Goal: Use online tool/utility: Utilize a website feature to perform a specific function

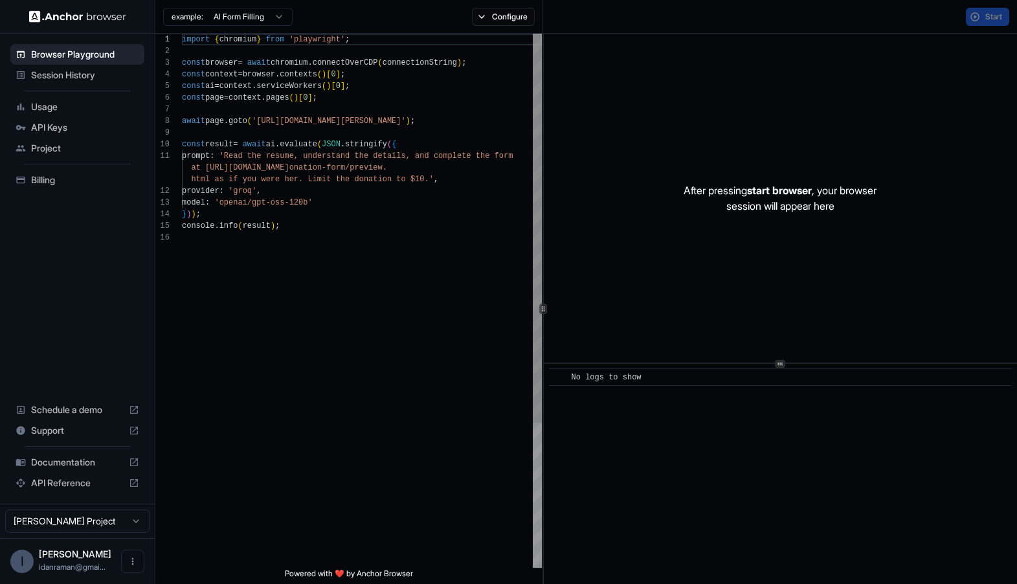
scroll to position [117, 0]
click at [494, 6] on div "example: AI Form Filling Configure" at bounding box center [349, 17] width 388 height 34
click at [490, 15] on button "Configure" at bounding box center [503, 17] width 63 height 18
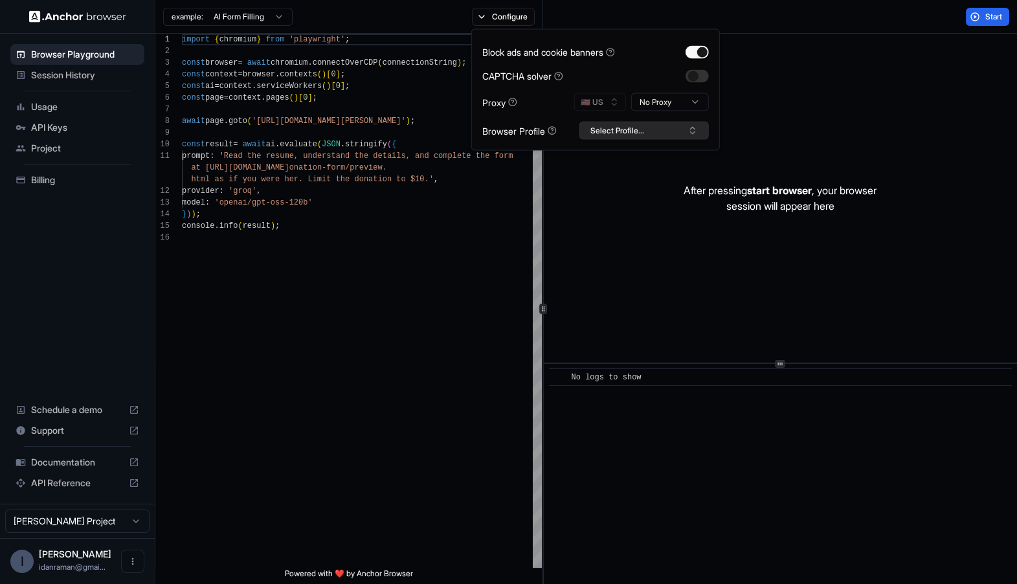
click at [620, 123] on button "Select Profile..." at bounding box center [643, 131] width 129 height 18
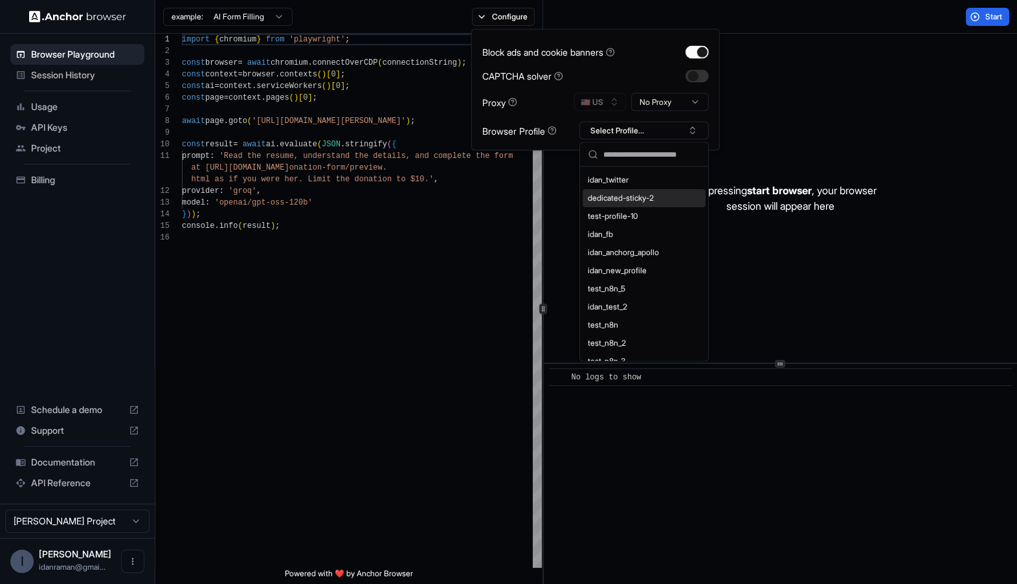
scroll to position [0, 0]
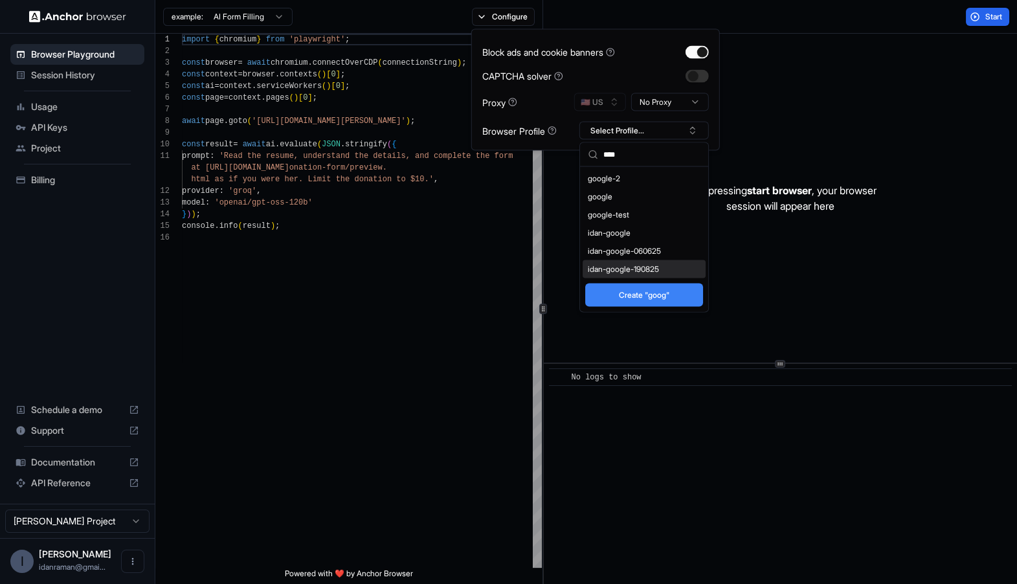
type input "****"
click at [662, 267] on div "idan-google-190825" at bounding box center [644, 269] width 123 height 18
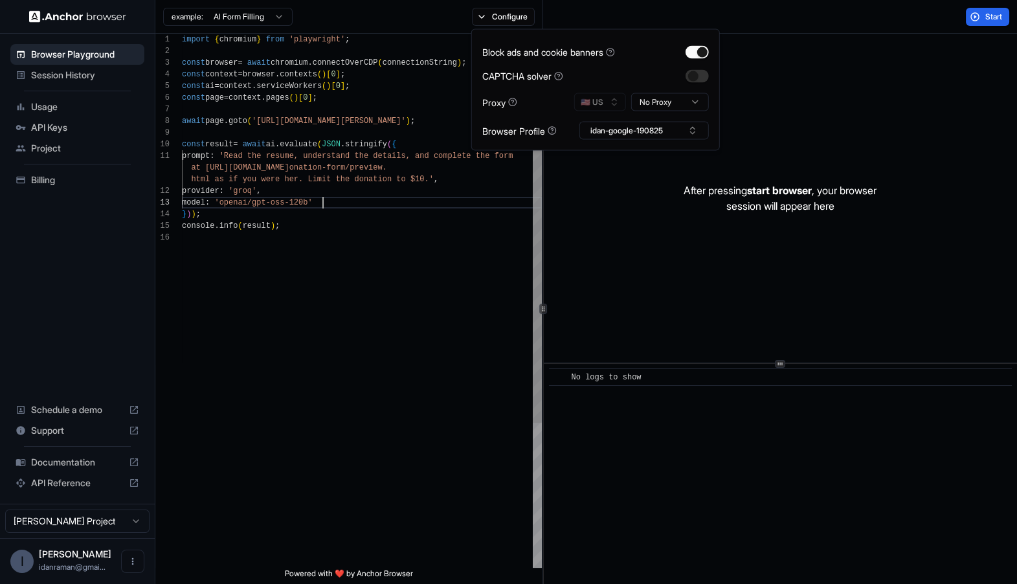
click at [374, 202] on div "import { chromium } from 'playwright' ; const browser = await chromium . connec…" at bounding box center [362, 400] width 360 height 732
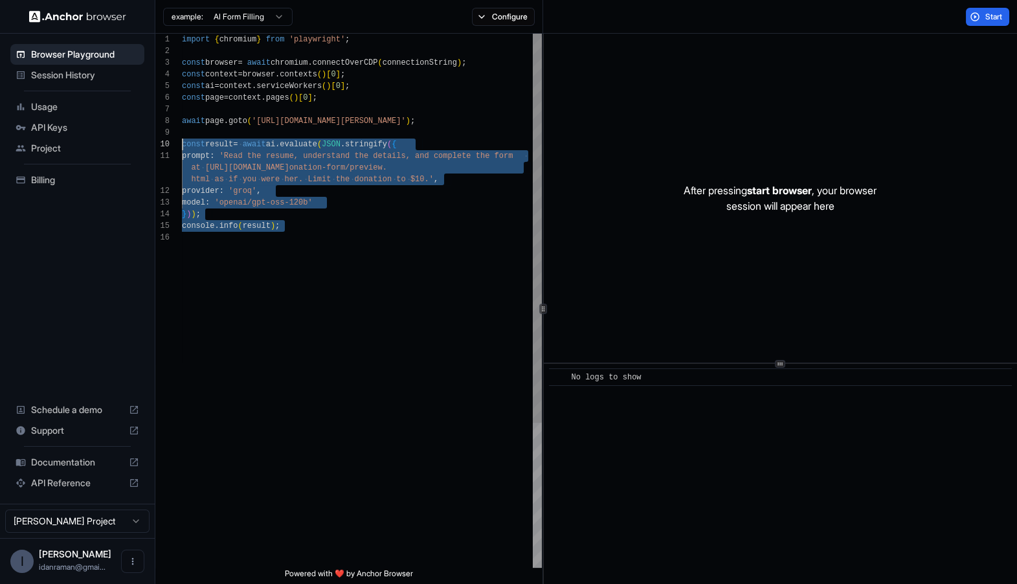
drag, startPoint x: 352, startPoint y: 236, endPoint x: 159, endPoint y: 145, distance: 212.6
click at [159, 145] on div "1 2 3 4 5 6 7 8 9 10 11 12 13 14 15 16 import { chromium } from 'playwright' ; …" at bounding box center [348, 301] width 387 height 534
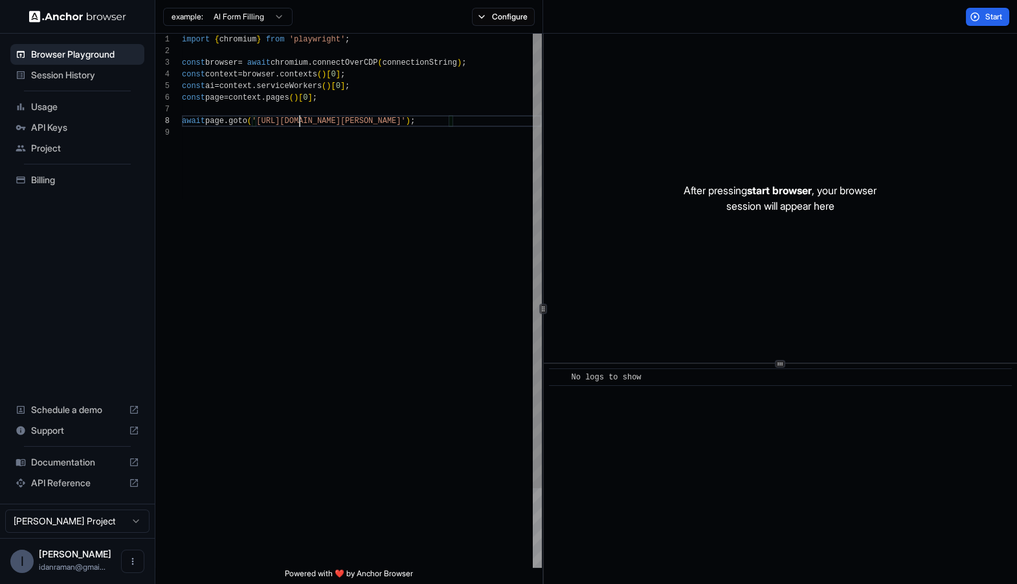
scroll to position [81, 0]
click at [300, 120] on div "import { chromium } from 'playwright' ; const browser = await chromium . connec…" at bounding box center [362, 347] width 360 height 627
click at [985, 17] on span "Start" at bounding box center [994, 17] width 18 height 10
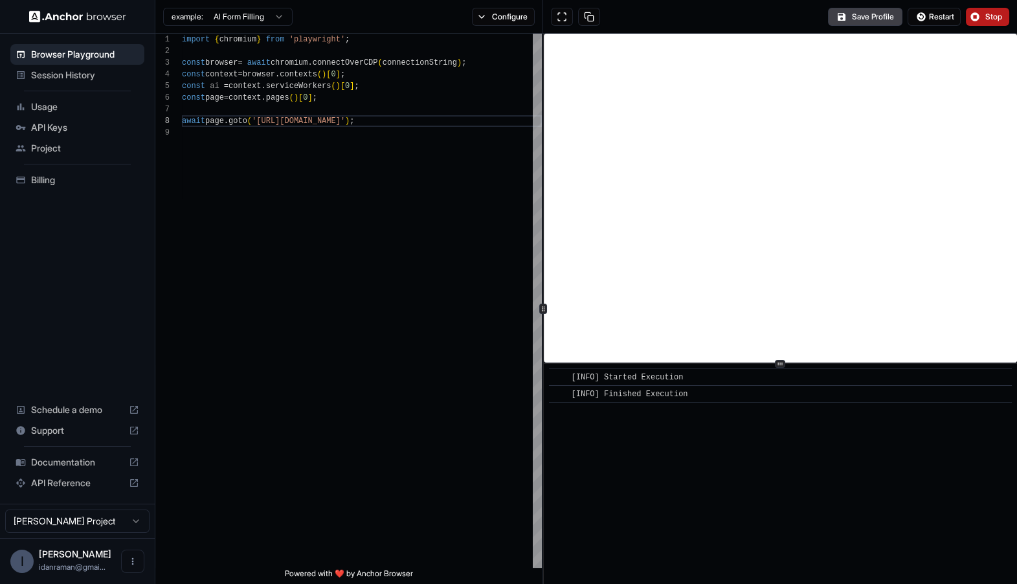
click at [252, 16] on html "**********" at bounding box center [508, 292] width 1017 height 584
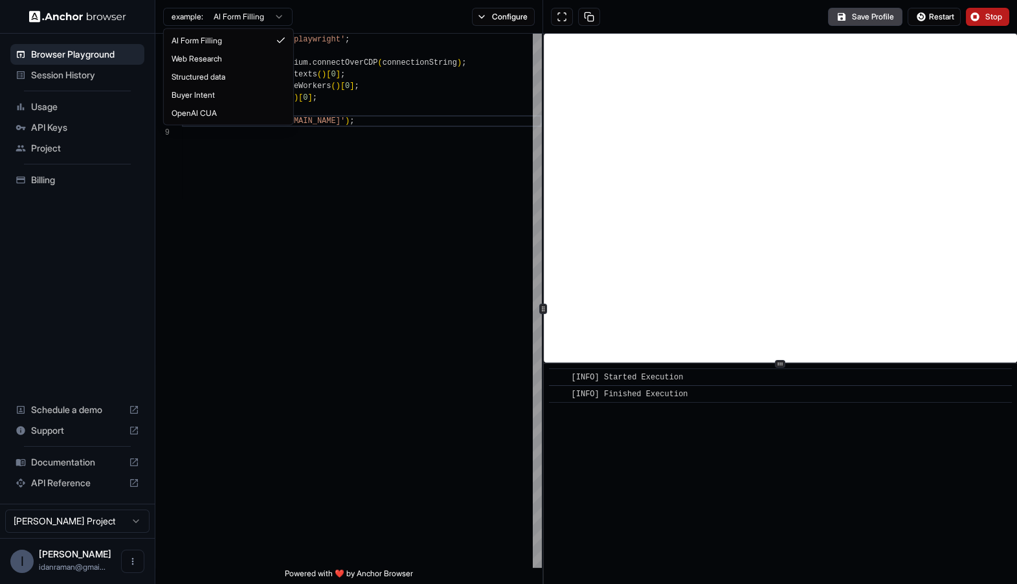
scroll to position [0, 0]
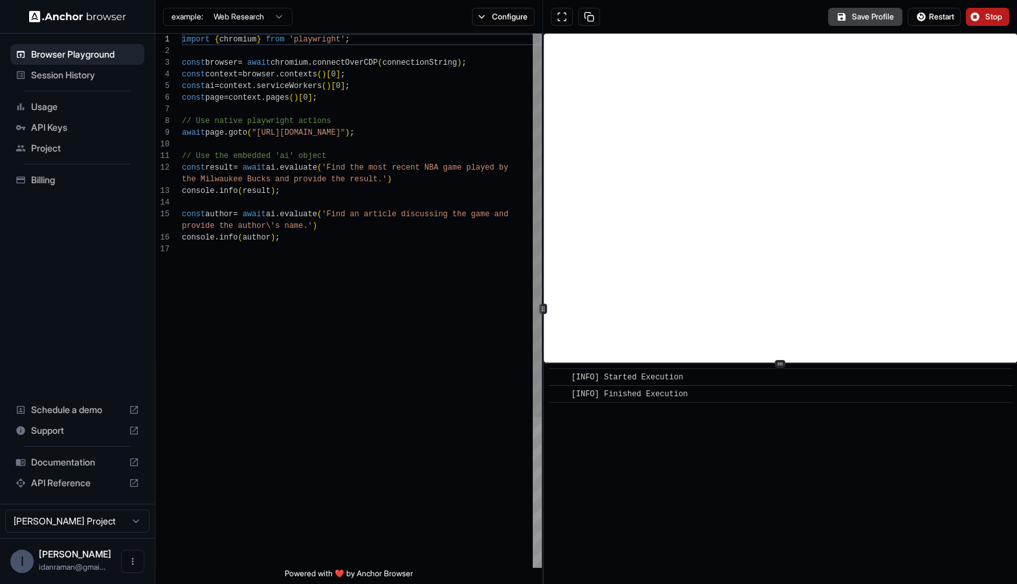
click at [236, 185] on div "import { chromium } from 'playwright' ; const browser = await chromium . connec…" at bounding box center [362, 406] width 360 height 744
click at [410, 144] on div "import { chromium } from 'playwright' ; const browser = await chromium . connec…" at bounding box center [362, 406] width 360 height 744
drag, startPoint x: 446, startPoint y: 144, endPoint x: 158, endPoint y: 129, distance: 288.5
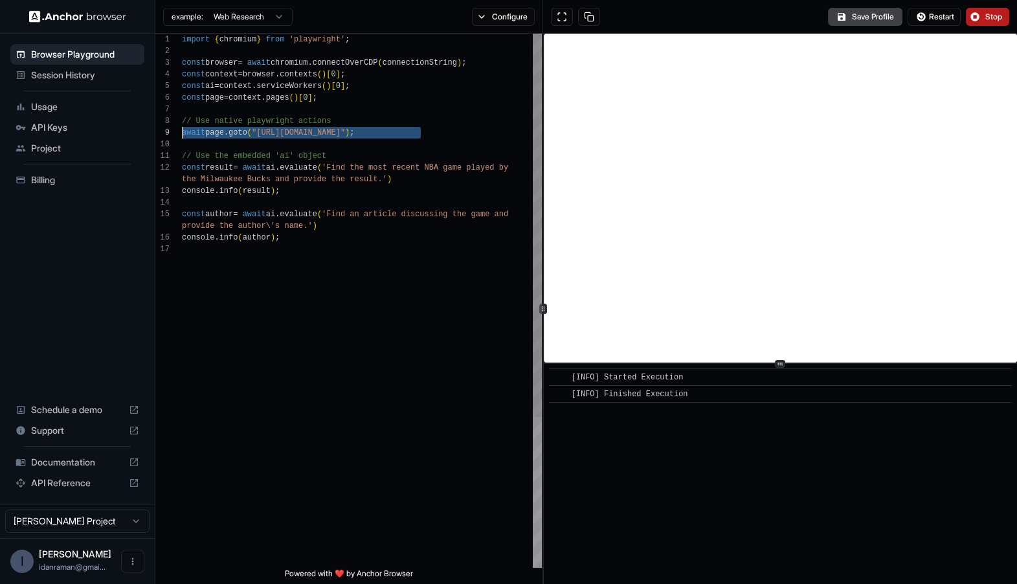
click at [182, 129] on div "import { chromium } from 'playwright' ; const browser = await chromium . connec…" at bounding box center [362, 406] width 360 height 744
type textarea "**********"
click at [302, 190] on div "import { chromium } from 'playwright' ; const browser = await chromium . connec…" at bounding box center [362, 406] width 360 height 744
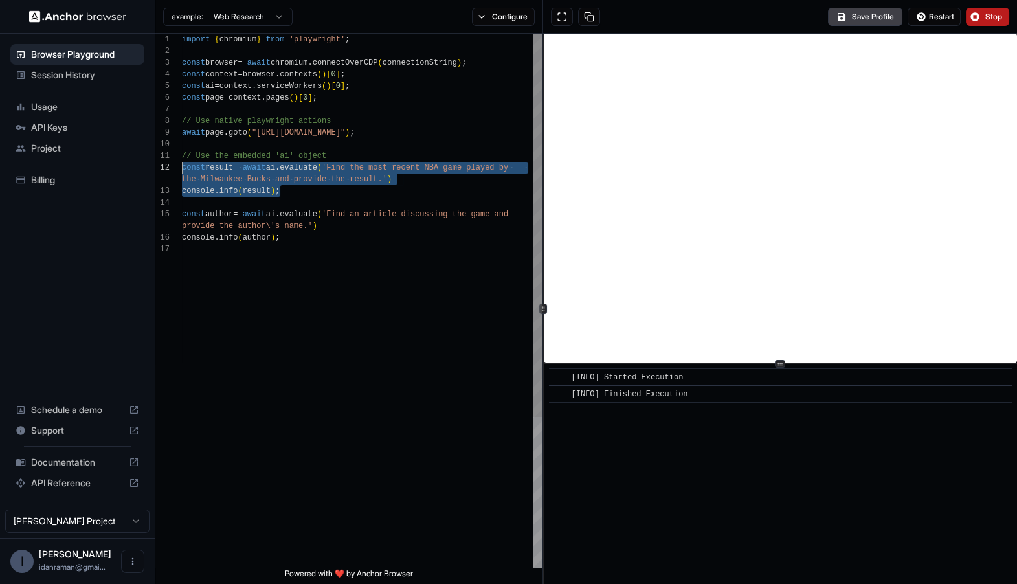
drag, startPoint x: 421, startPoint y: 189, endPoint x: 166, endPoint y: 165, distance: 256.2
click at [182, 165] on div "import { chromium } from 'playwright' ; const browser = await chromium . connec…" at bounding box center [362, 406] width 360 height 744
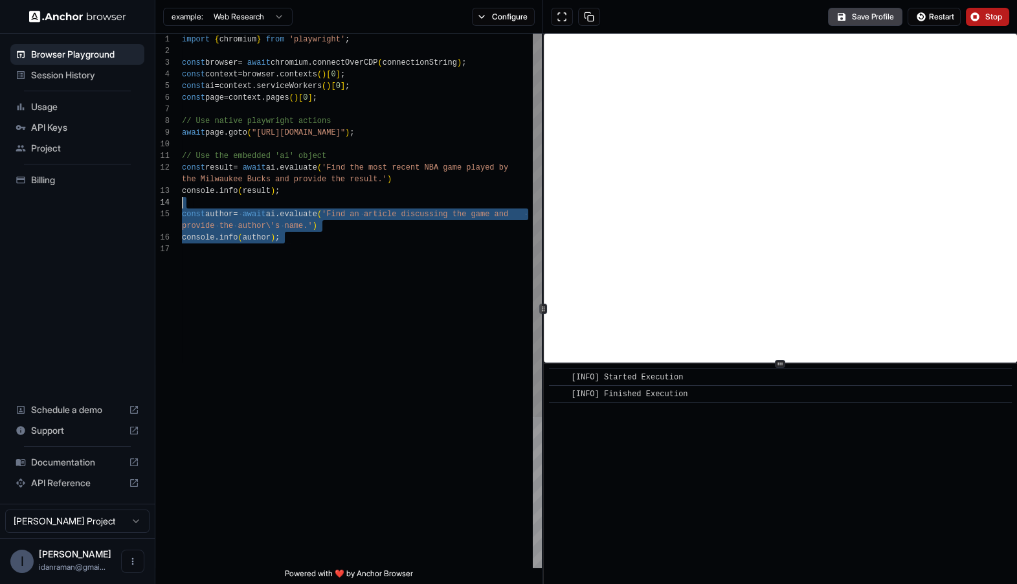
drag, startPoint x: 263, startPoint y: 266, endPoint x: 158, endPoint y: 222, distance: 113.7
click at [182, 222] on div "import { chromium } from 'playwright' ; const browser = await chromium . connec…" at bounding box center [362, 406] width 360 height 744
click at [361, 257] on div "import { chromium } from 'playwright' ; const browser = await chromium . connec…" at bounding box center [362, 406] width 360 height 744
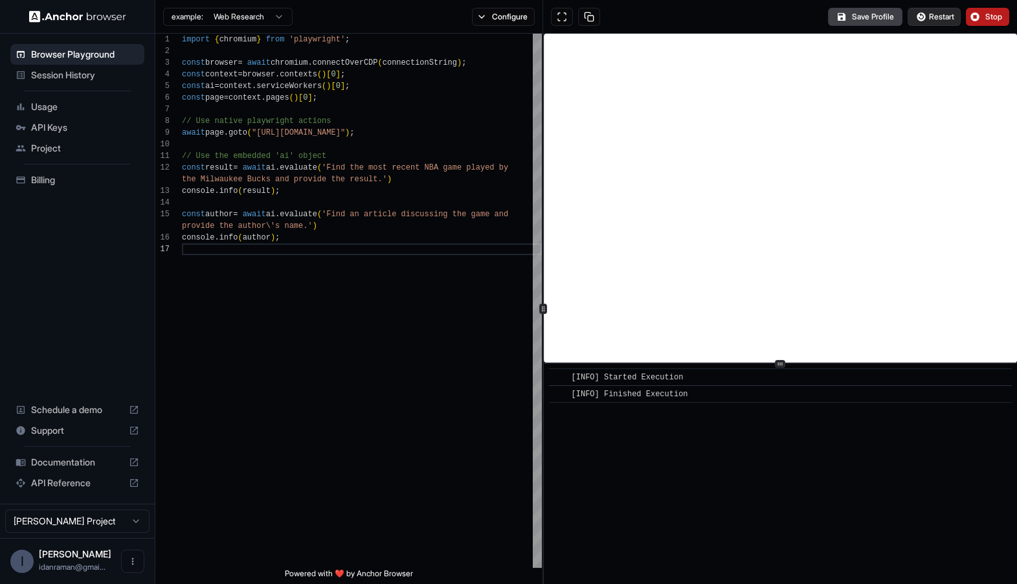
click at [918, 14] on button "Restart" at bounding box center [934, 17] width 53 height 18
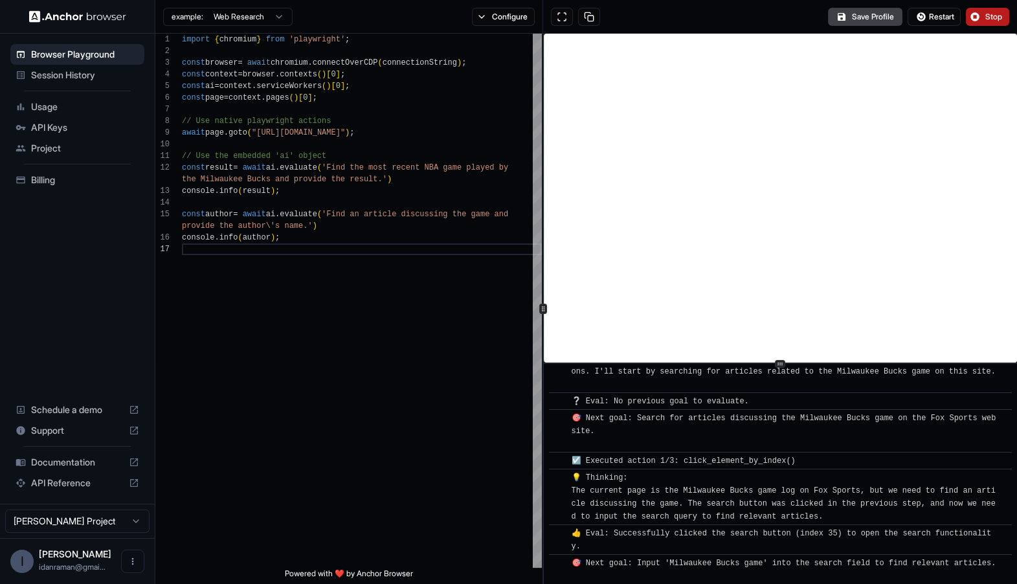
scroll to position [1545, 0]
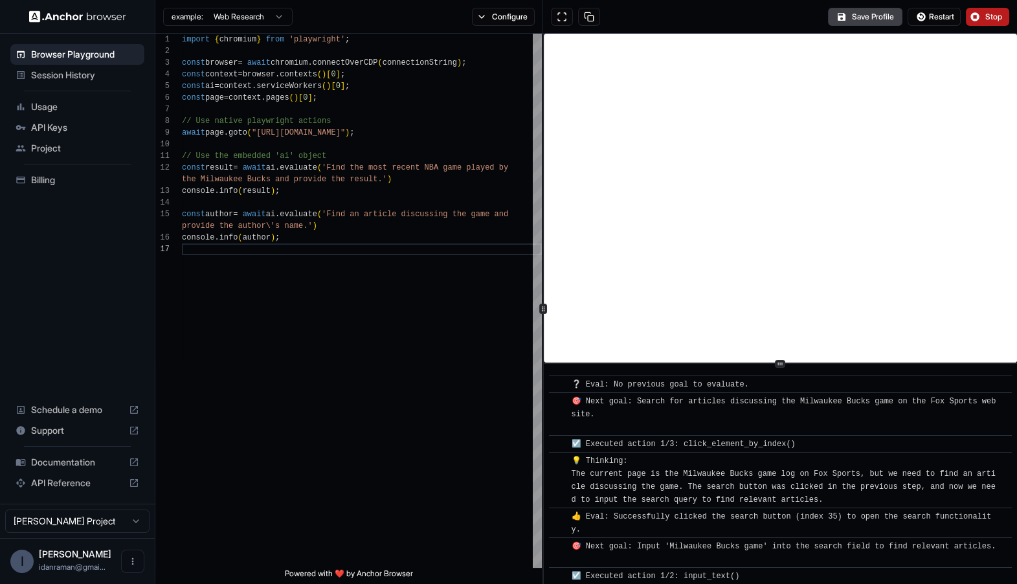
click at [970, 19] on button "Stop" at bounding box center [987, 17] width 43 height 18
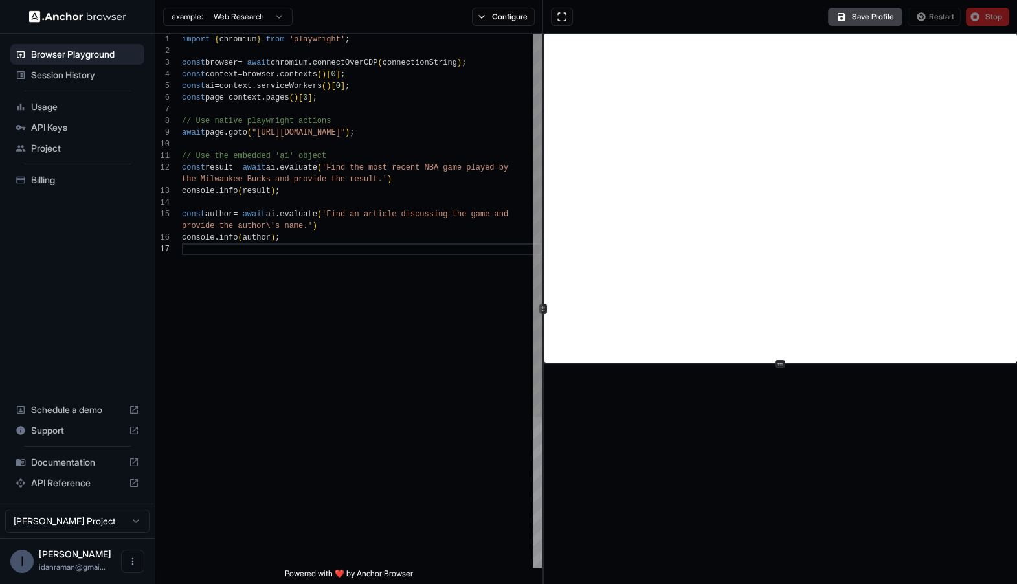
scroll to position [70, 0]
click at [340, 229] on div "import { chromium } from 'playwright' ; const browser = await chromium . connec…" at bounding box center [362, 406] width 360 height 744
click at [453, 301] on div "import { chromium } from 'playwright' ; const browser = await chromium . connec…" at bounding box center [362, 406] width 360 height 744
